Goal: Information Seeking & Learning: Learn about a topic

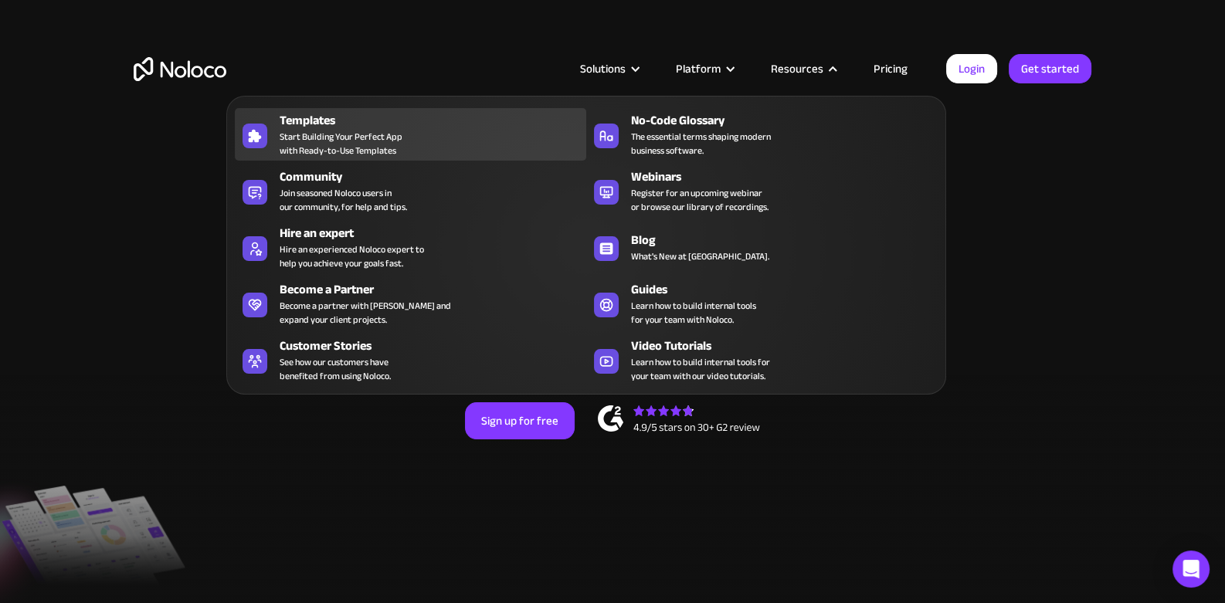
click at [353, 149] on span "Start Building Your Perfect App with Ready-to-Use Templates" at bounding box center [341, 144] width 123 height 28
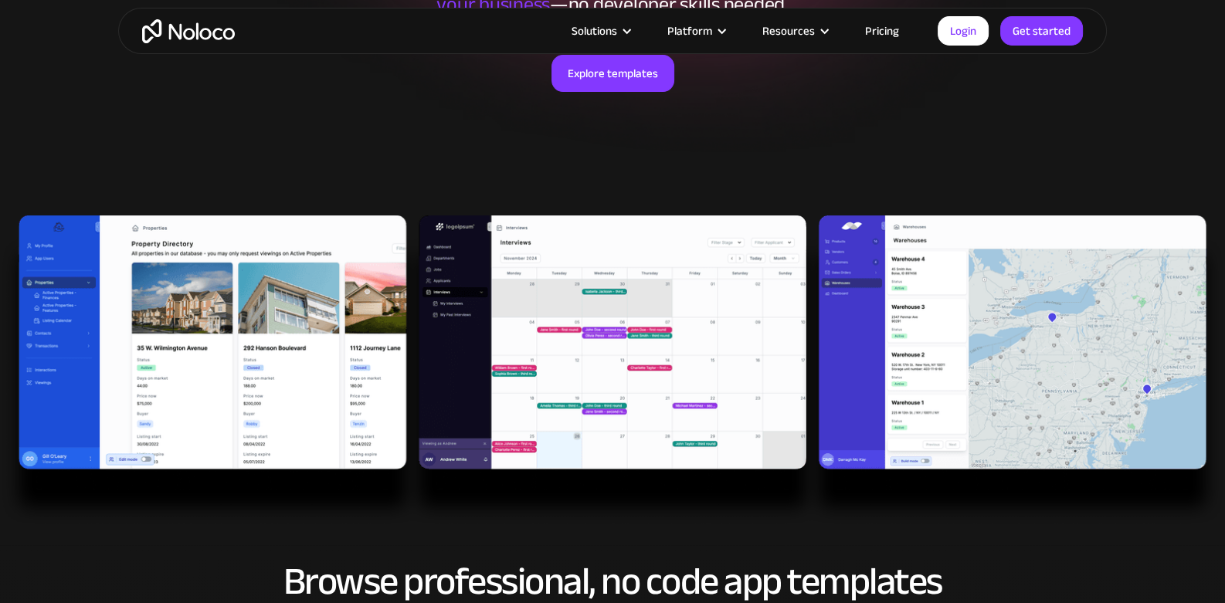
scroll to position [308, 0]
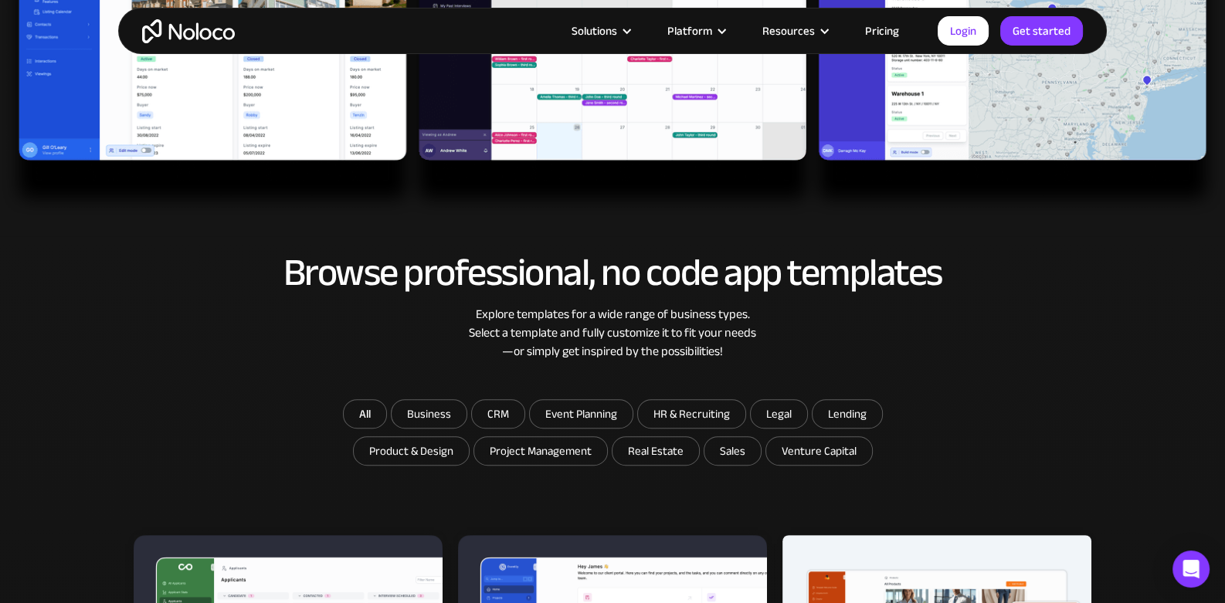
click at [931, 123] on img at bounding box center [612, 62] width 1225 height 310
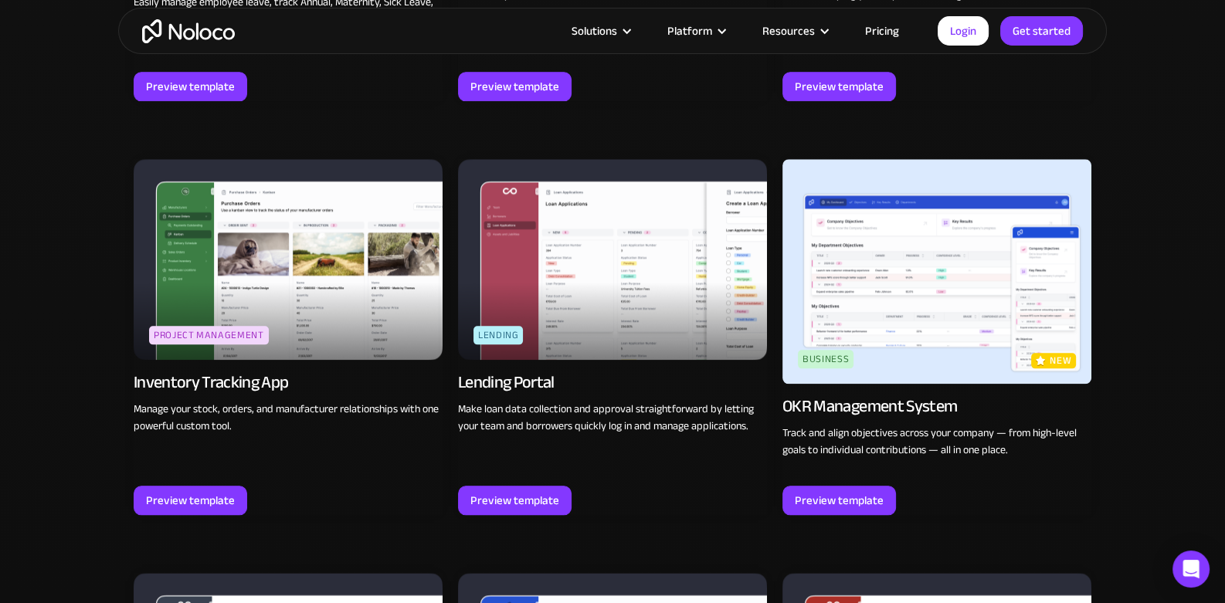
scroll to position [2263, 0]
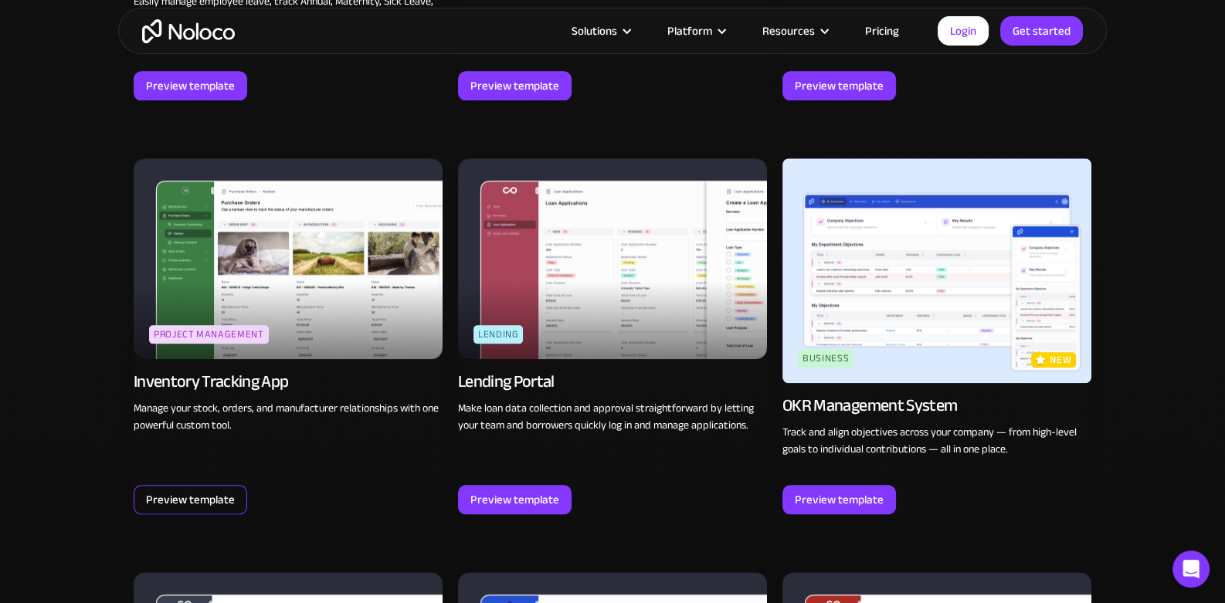
click at [166, 492] on div "Preview template" at bounding box center [190, 500] width 89 height 20
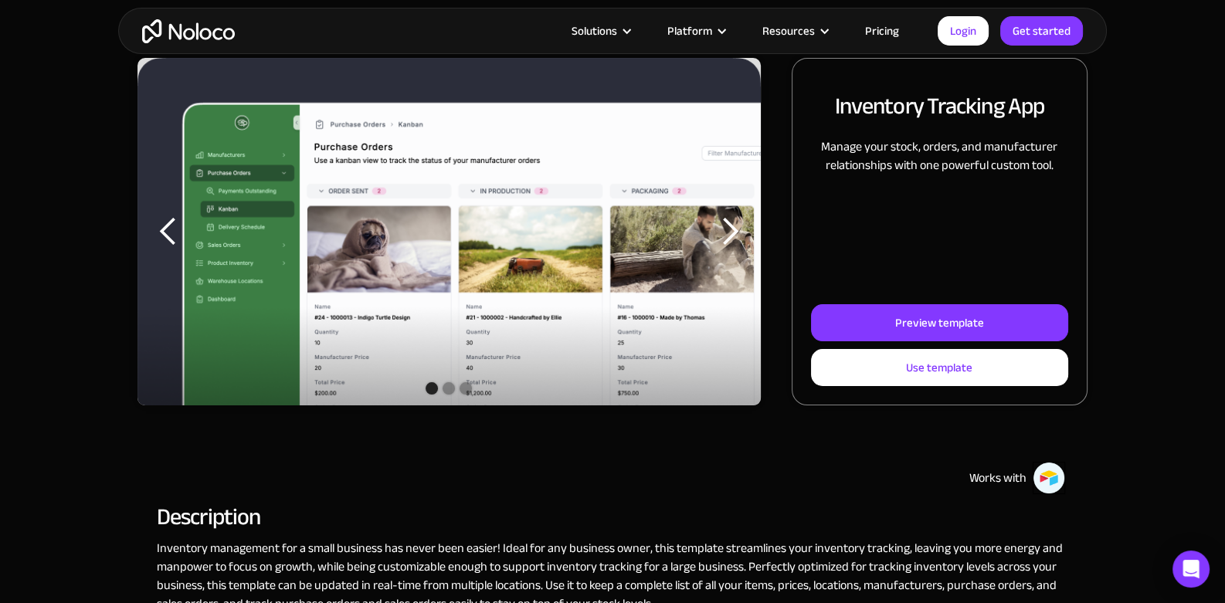
scroll to position [205, 0]
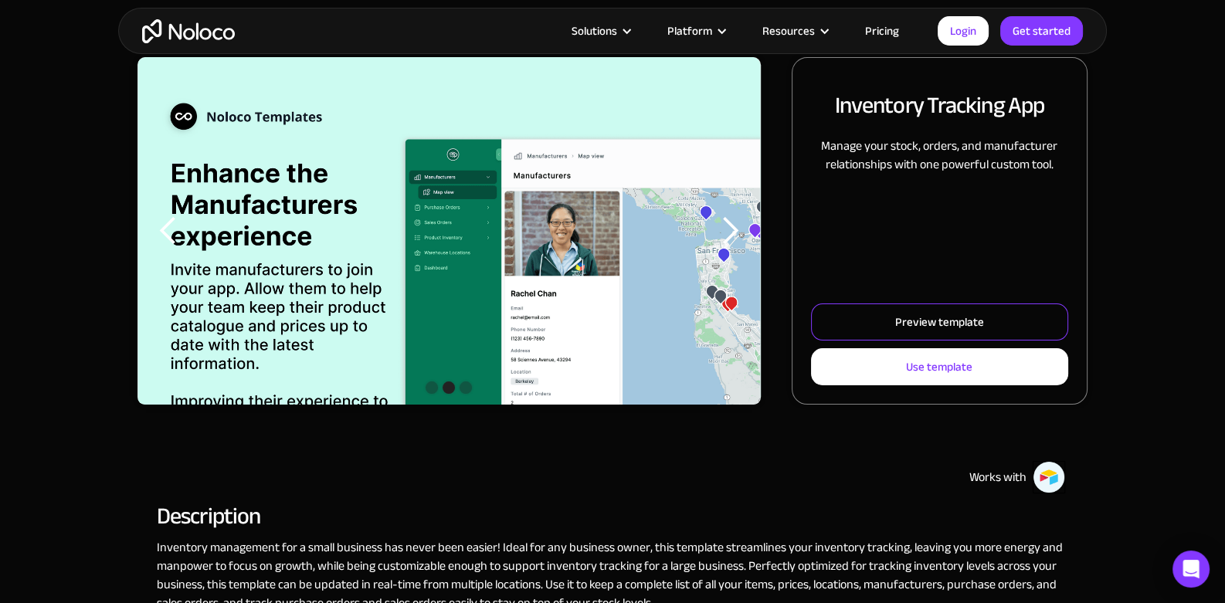
click at [922, 330] on div "Preview template" at bounding box center [939, 322] width 89 height 20
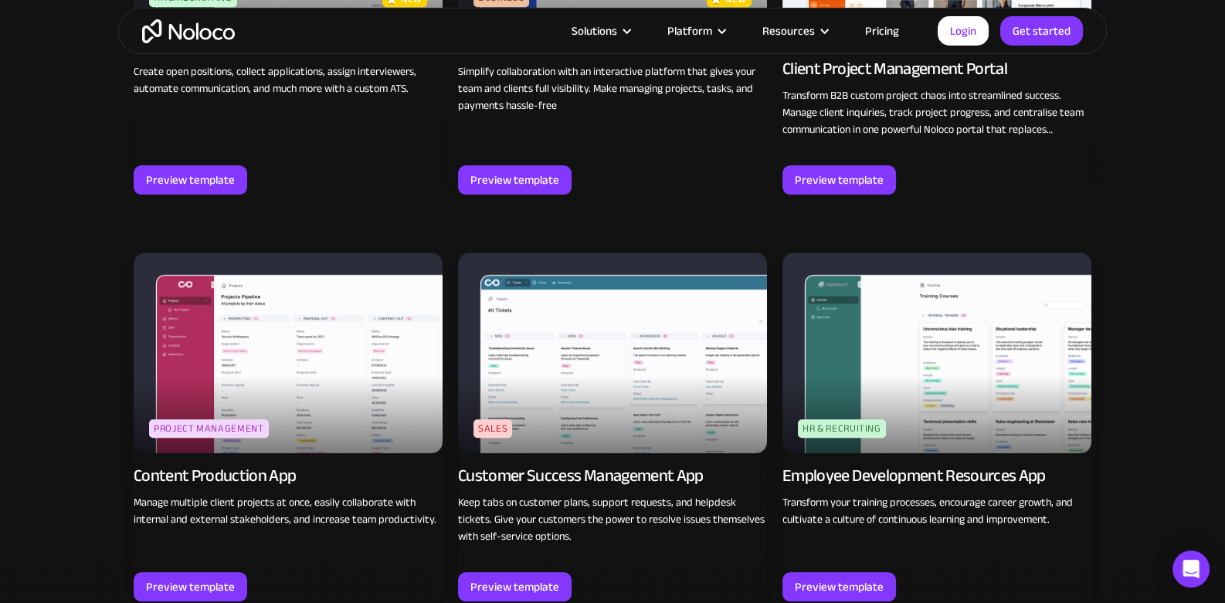
scroll to position [1330, 0]
